Goal: Check status

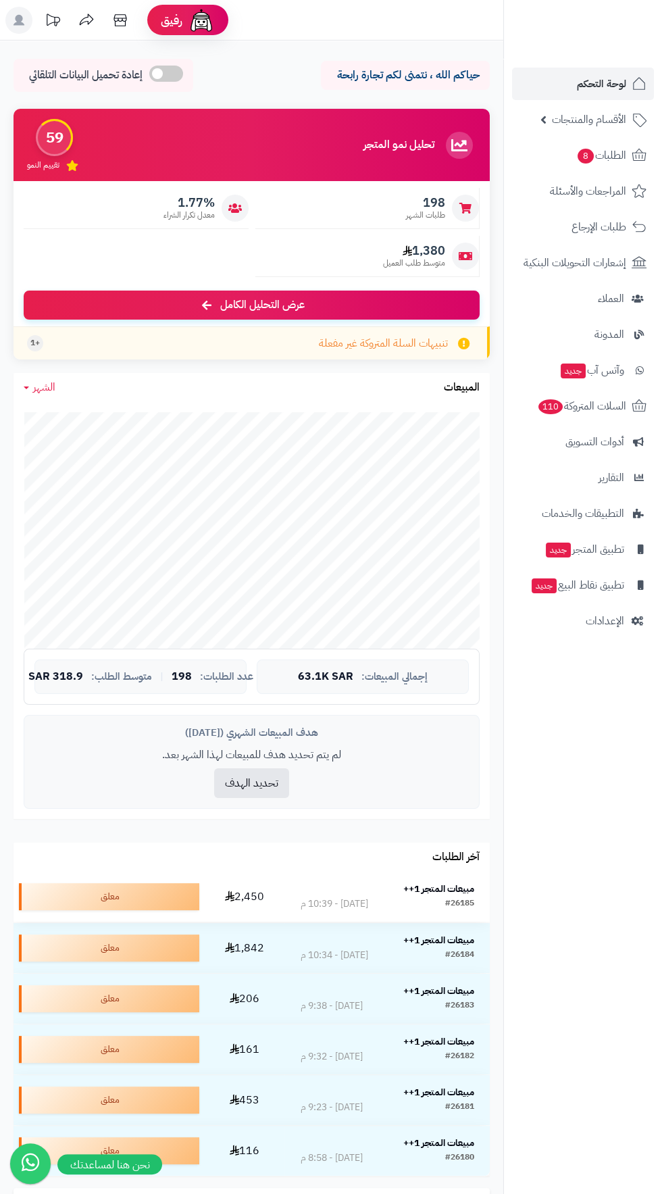
click at [451, 893] on strong "مبيعات المتجر 1++" at bounding box center [438, 889] width 71 height 14
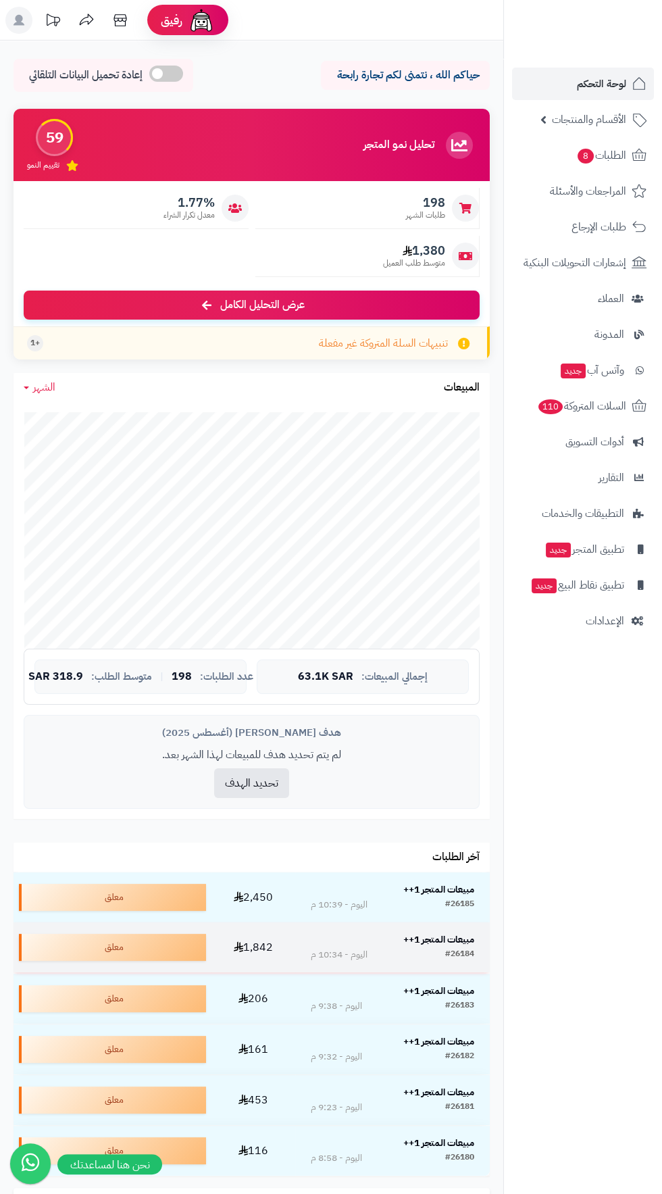
click at [442, 940] on strong "مبيعات المتجر 1++" at bounding box center [438, 939] width 71 height 14
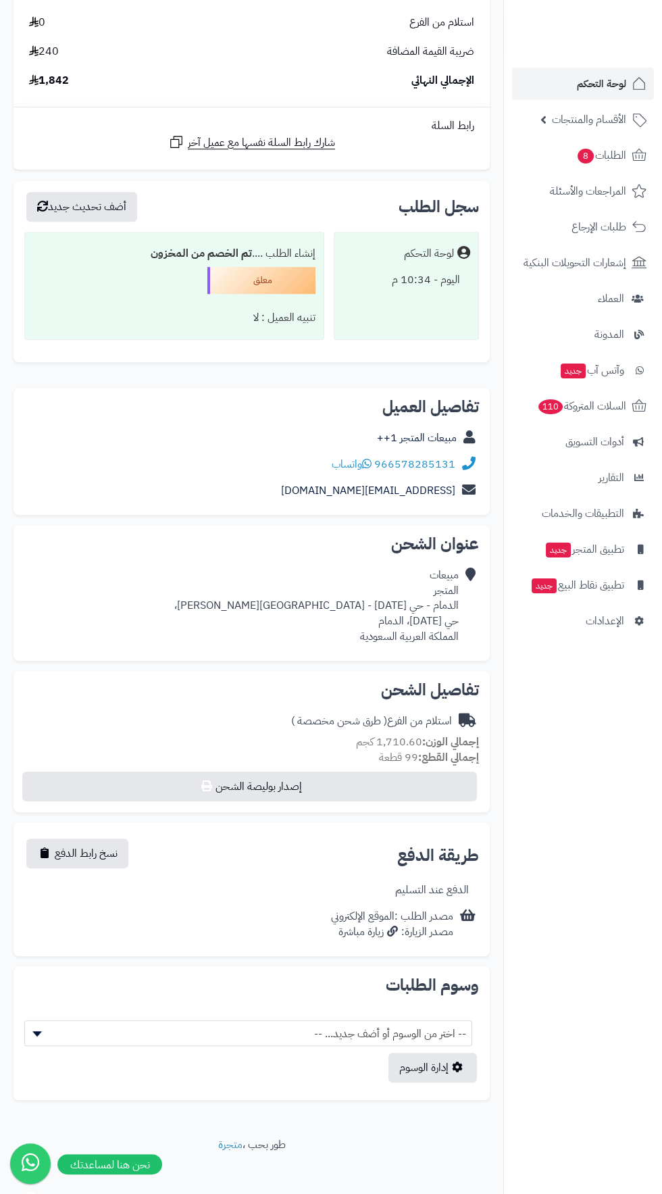
scroll to position [934, 0]
